Goal: Navigation & Orientation: Go to known website

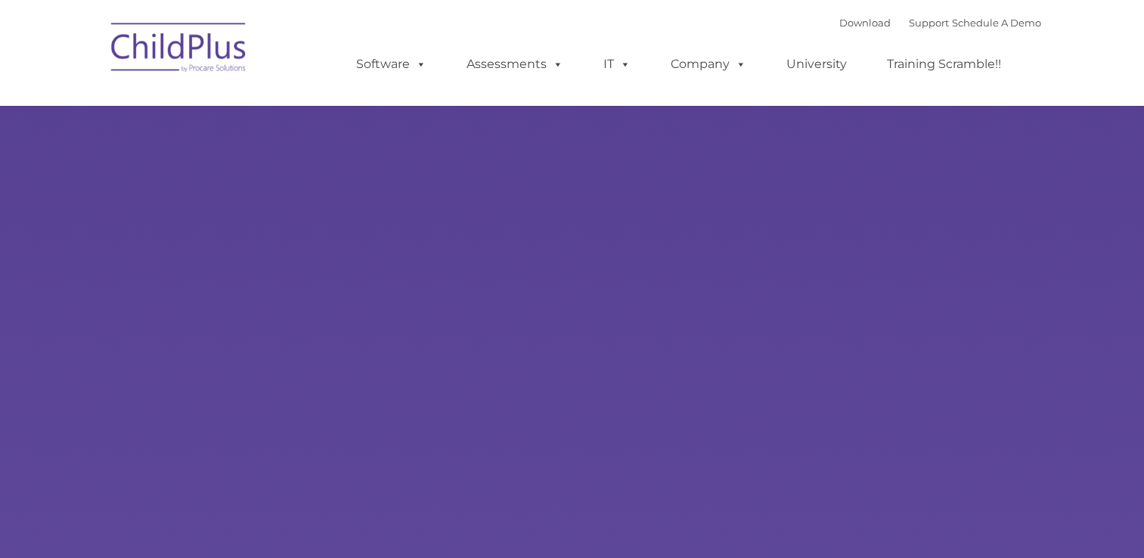
type input ""
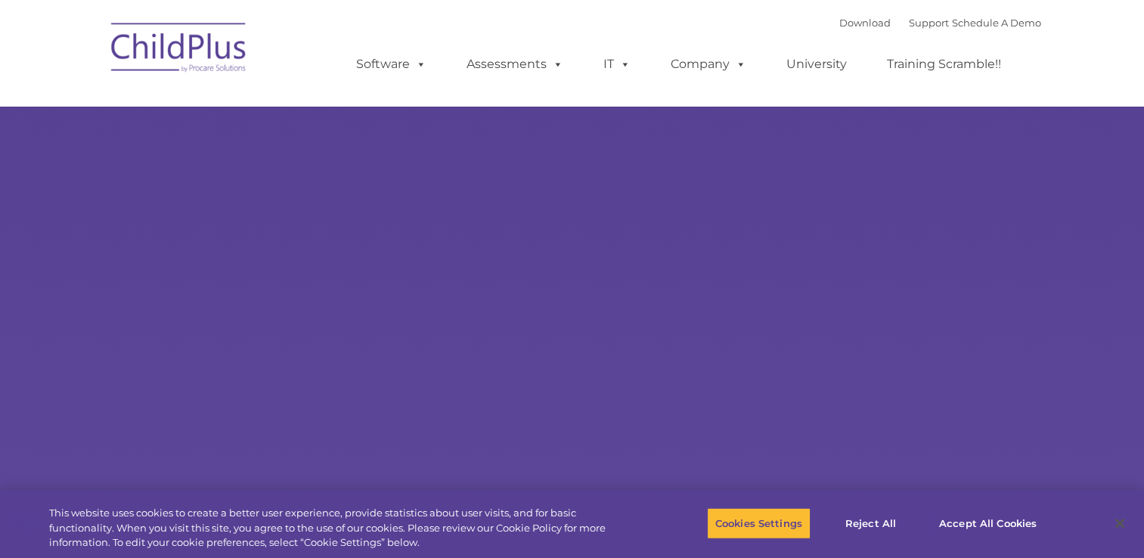
select select "MEDIUM"
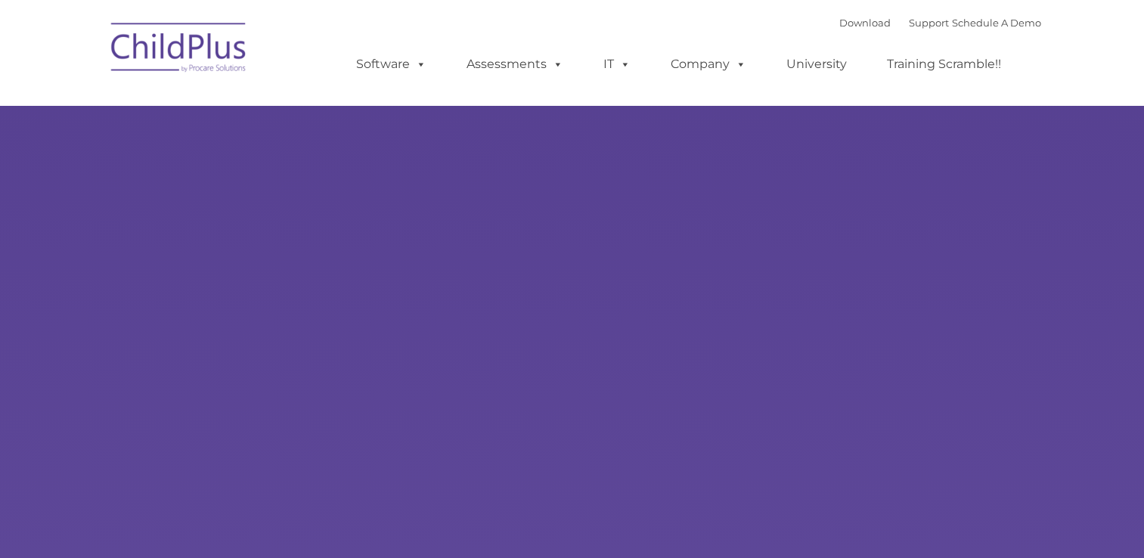
type input ""
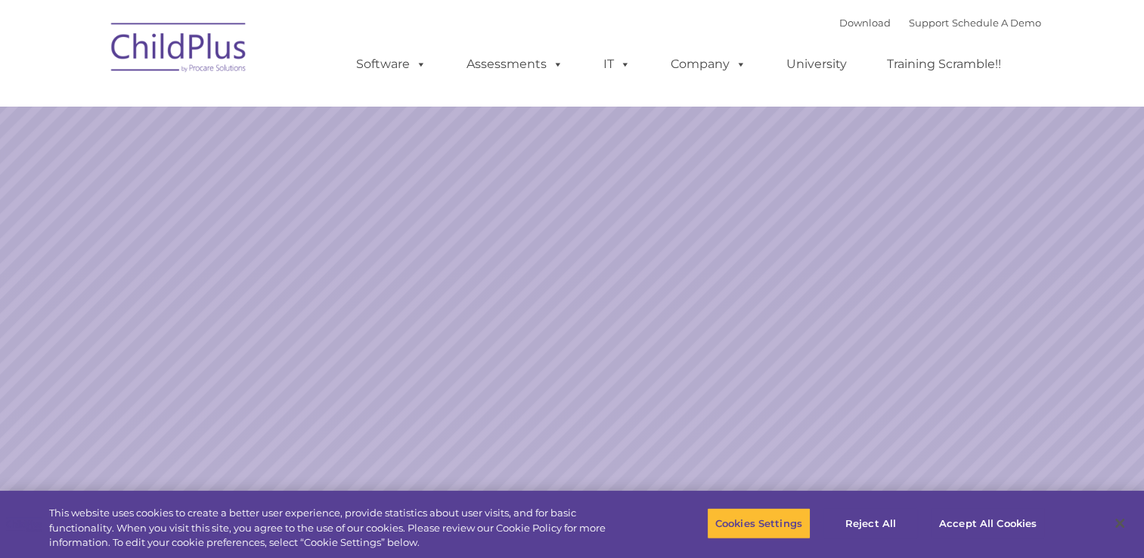
select select "MEDIUM"
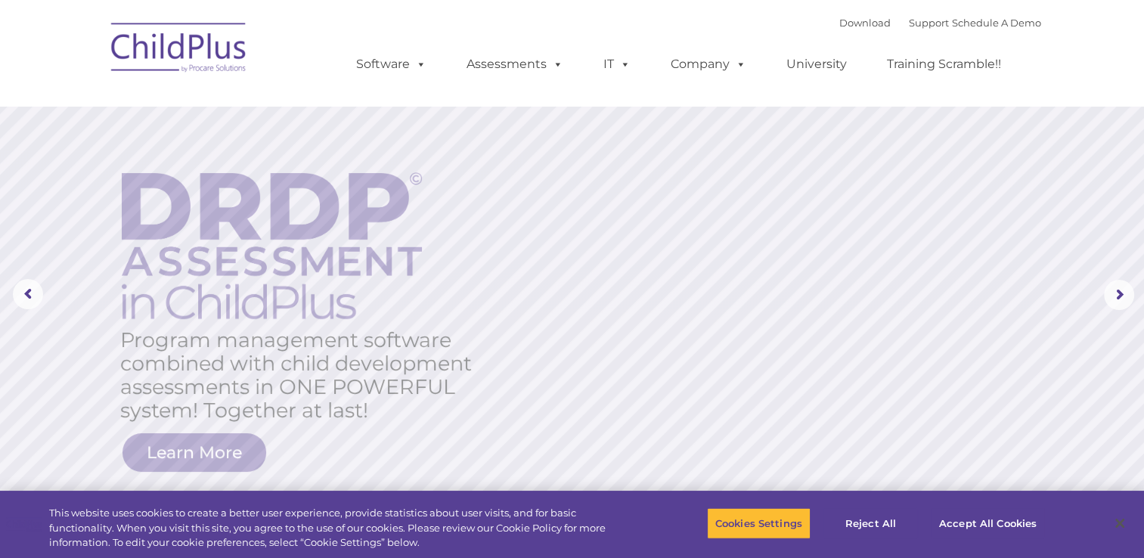
click at [163, 47] on img at bounding box center [179, 50] width 151 height 76
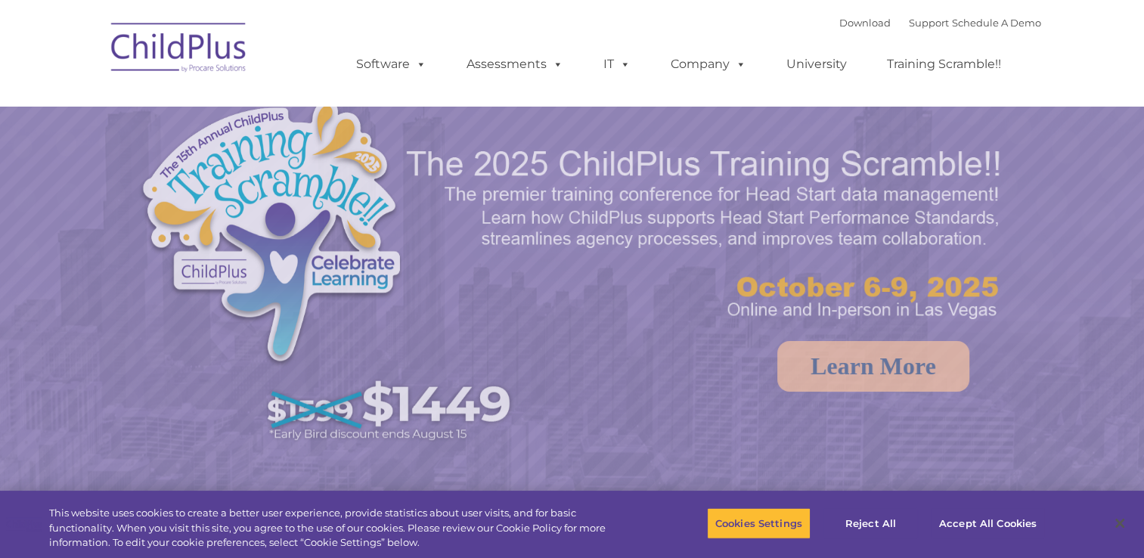
select select "MEDIUM"
